Goal: Check status: Check status

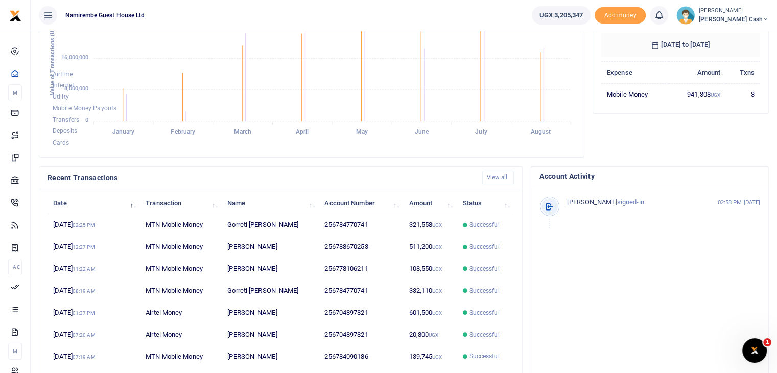
scroll to position [186, 0]
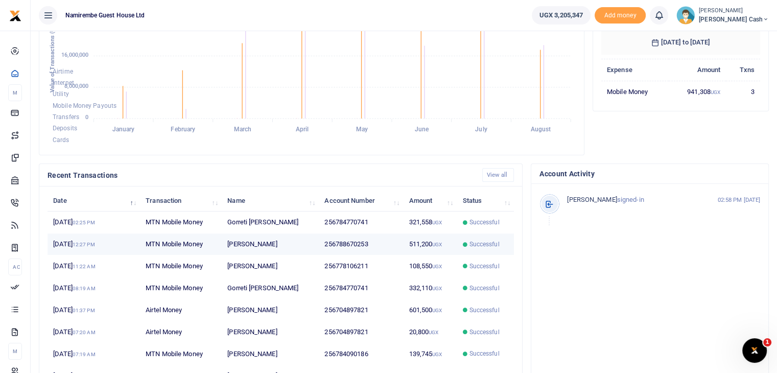
click at [235, 237] on td "[PERSON_NAME]" at bounding box center [270, 244] width 97 height 22
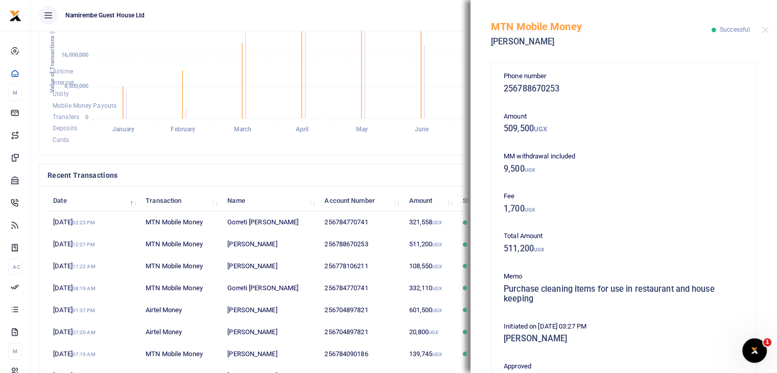
click at [428, 170] on h4 "Recent Transactions" at bounding box center [260, 175] width 426 height 11
click at [767, 34] on div "MTN Mobile Money Edinah Tusiime Successful" at bounding box center [623, 28] width 306 height 57
click at [765, 31] on button "Close" at bounding box center [765, 30] width 7 height 7
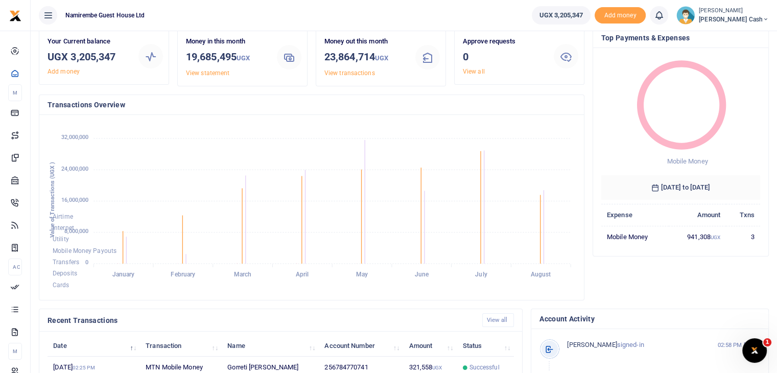
scroll to position [0, 0]
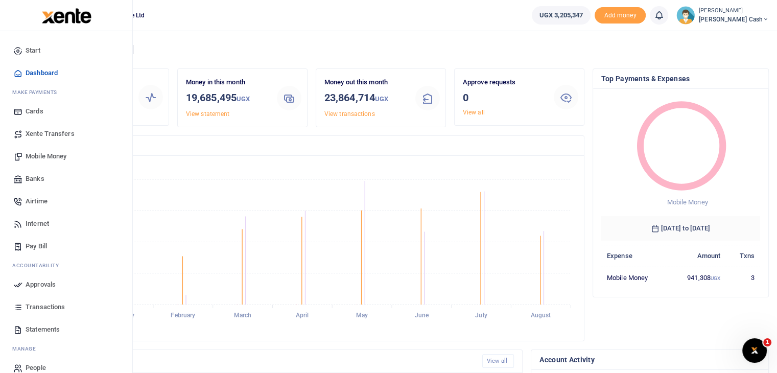
click at [41, 75] on span "Dashboard" at bounding box center [42, 73] width 32 height 10
click at [57, 311] on span "Transactions" at bounding box center [45, 307] width 39 height 10
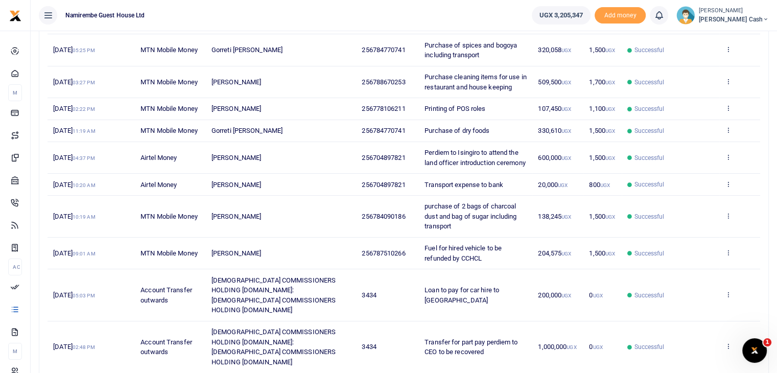
scroll to position [157, 0]
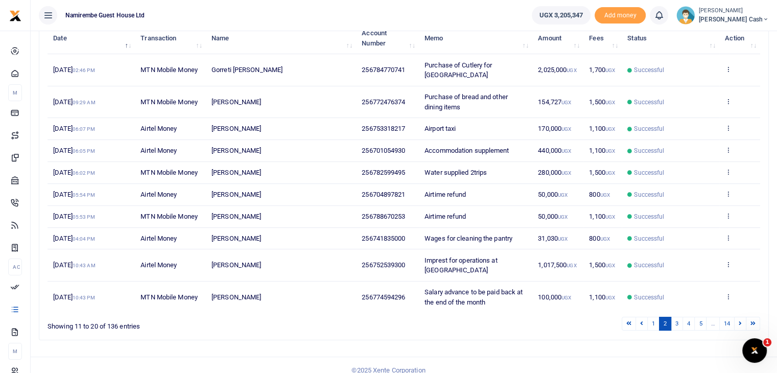
scroll to position [137, 0]
drag, startPoint x: 781, startPoint y: 164, endPoint x: 656, endPoint y: 349, distance: 223.4
click at [656, 349] on div "Transactions Period 07/23/2025 - 08/21/2025 Transaction All Select an option...…" at bounding box center [404, 137] width 746 height 489
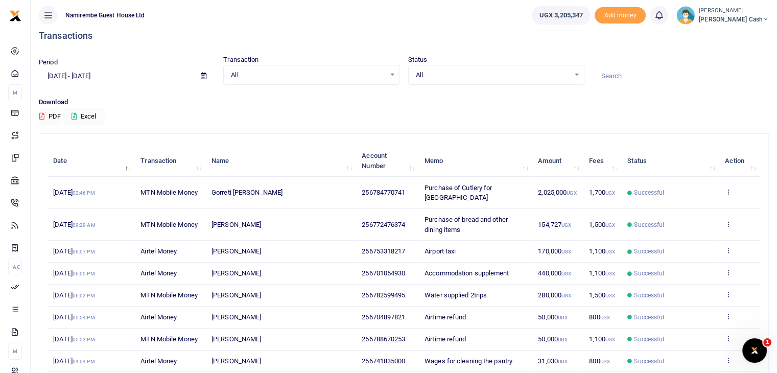
scroll to position [0, 0]
